Goal: Information Seeking & Learning: Find specific page/section

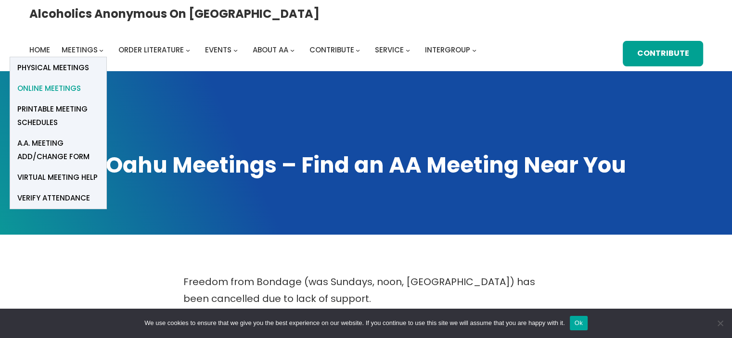
click at [81, 82] on span "Online Meetings" at bounding box center [49, 88] width 64 height 13
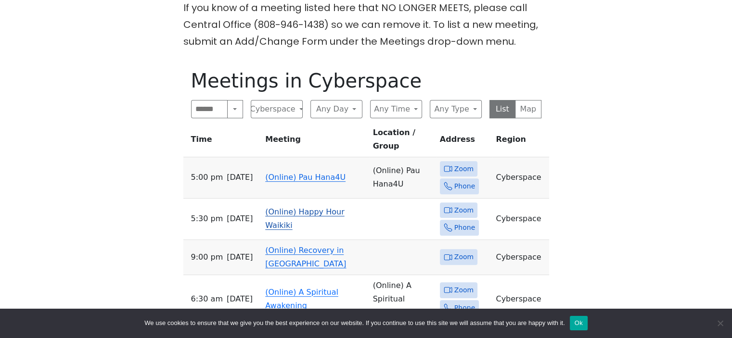
scroll to position [241, 0]
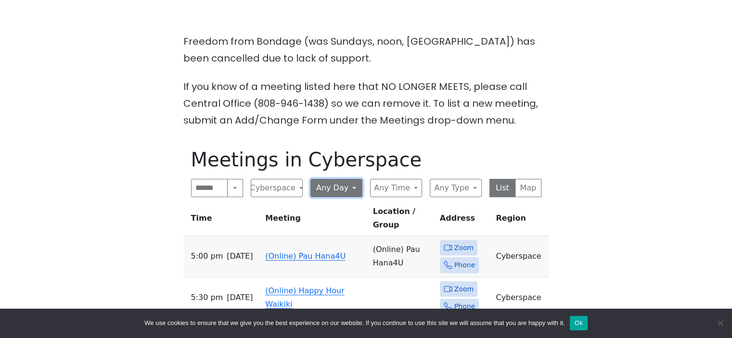
click at [343, 190] on button "Any Day" at bounding box center [337, 188] width 52 height 18
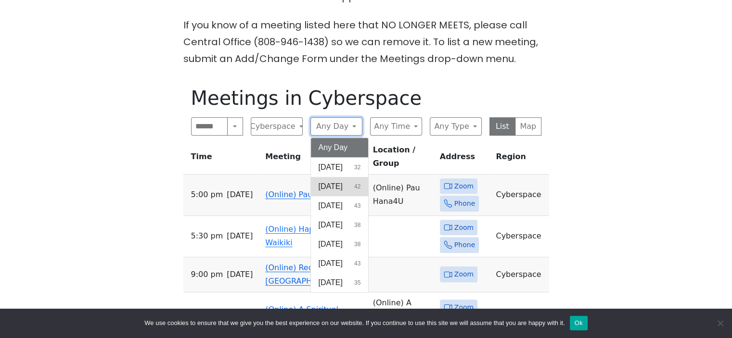
scroll to position [321, 0]
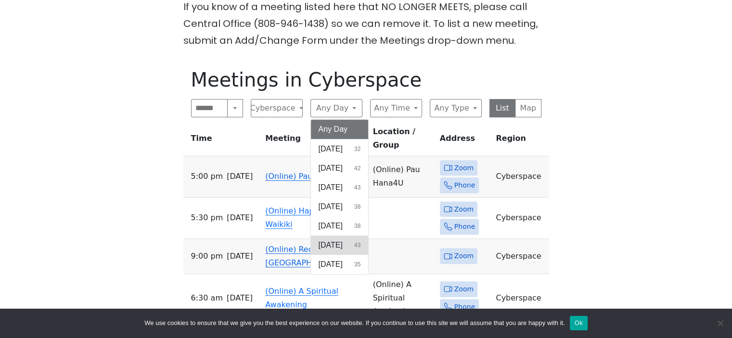
click at [340, 245] on button "Friday 43" at bounding box center [340, 245] width 58 height 19
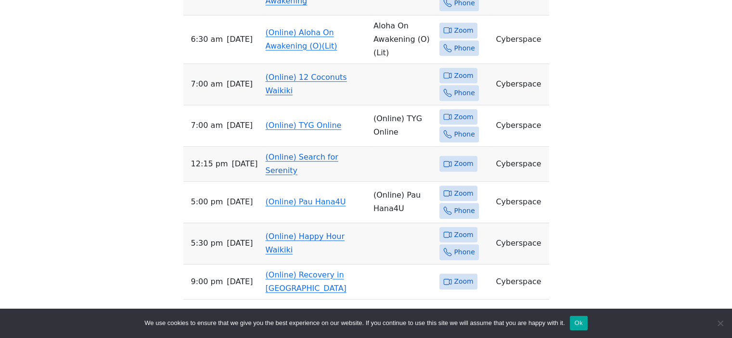
scroll to position [499, 0]
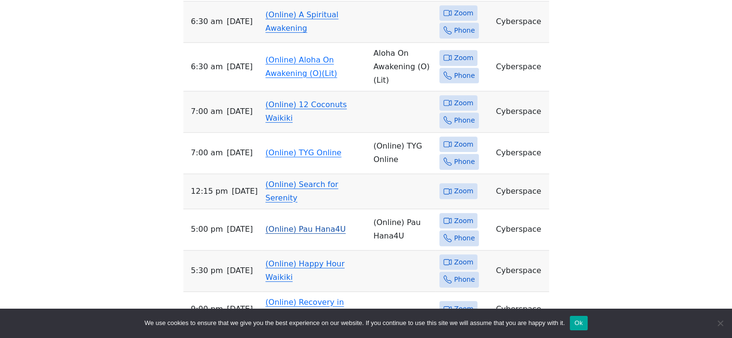
click at [316, 225] on link "(Online) Pau Hana4U" at bounding box center [306, 229] width 80 height 9
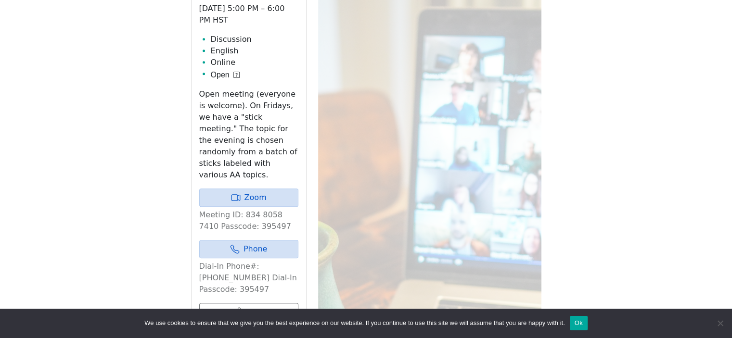
scroll to position [499, 0]
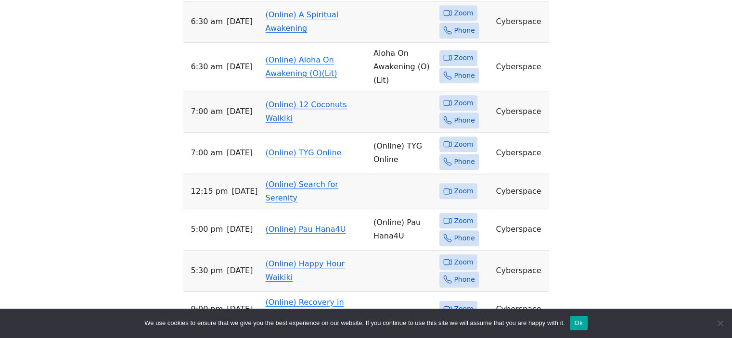
click at [296, 259] on link "(Online) Happy Hour Waikiki" at bounding box center [305, 270] width 79 height 23
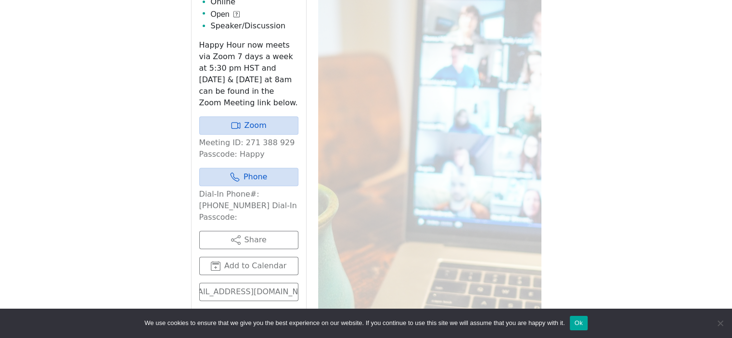
scroll to position [381, 0]
